Goal: Information Seeking & Learning: Learn about a topic

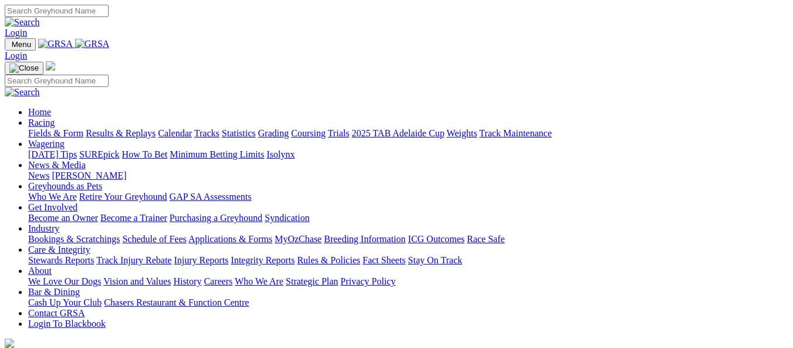
scroll to position [352, 0]
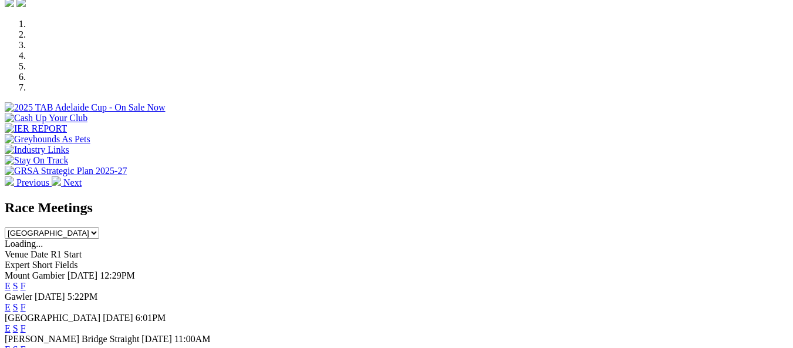
click at [11, 302] on link "E" at bounding box center [8, 307] width 6 height 10
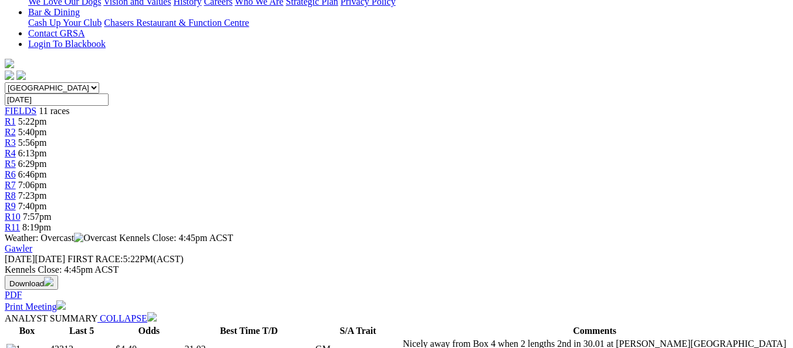
scroll to position [294, 0]
